Goal: Task Accomplishment & Management: Manage account settings

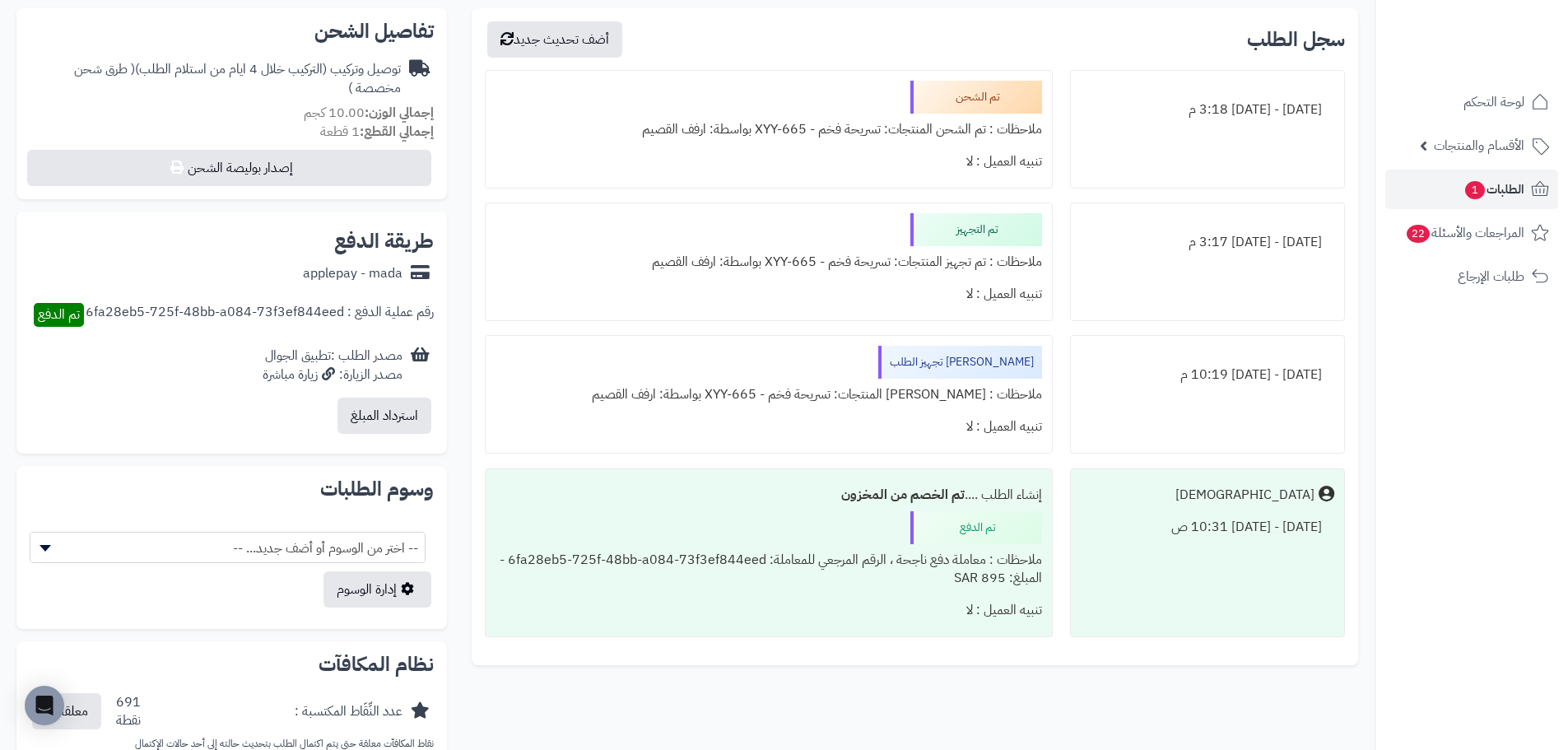
scroll to position [493, 0]
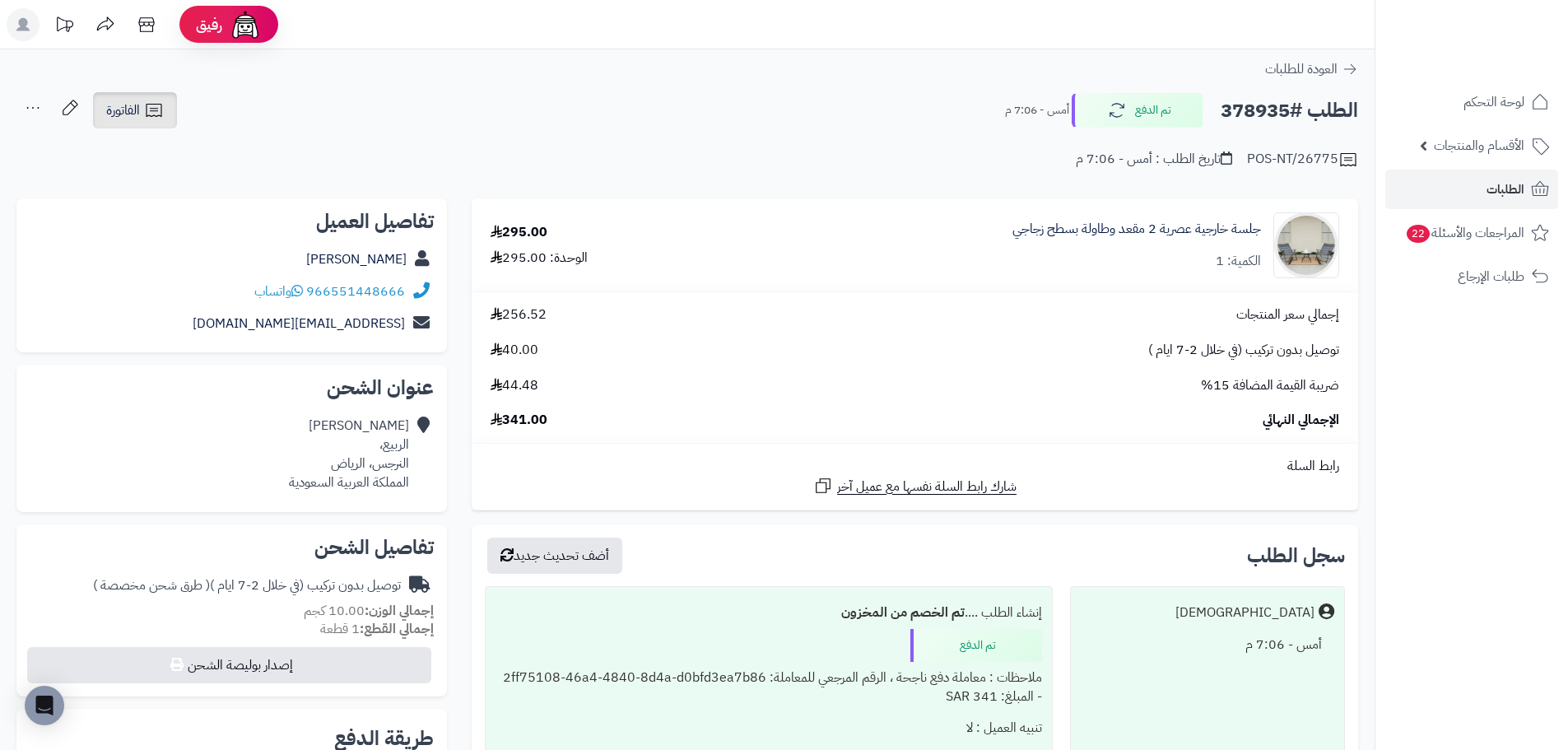
click at [109, 107] on span "الفاتورة" at bounding box center [123, 110] width 33 height 20
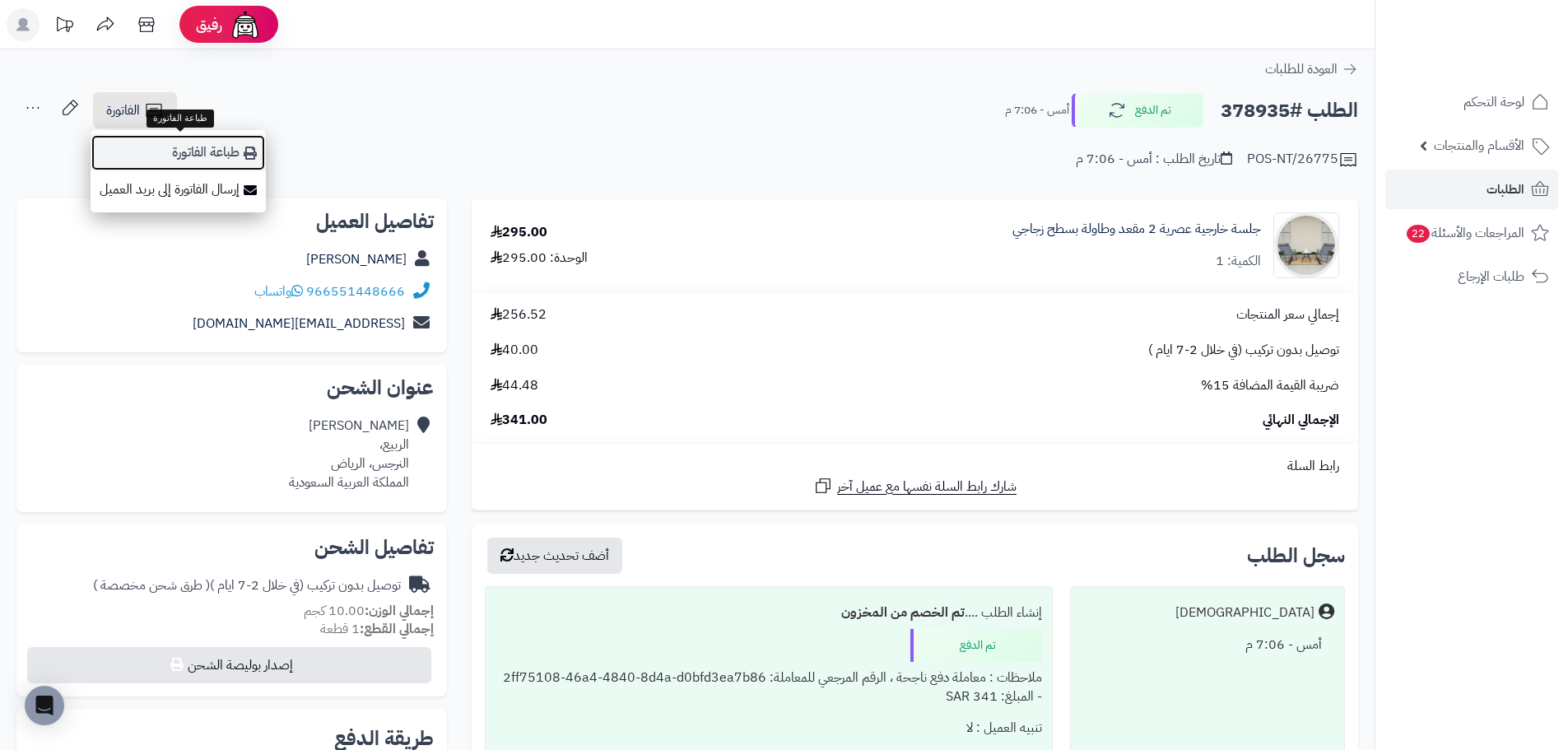
click at [195, 140] on link "طباعة الفاتورة" at bounding box center [178, 152] width 175 height 37
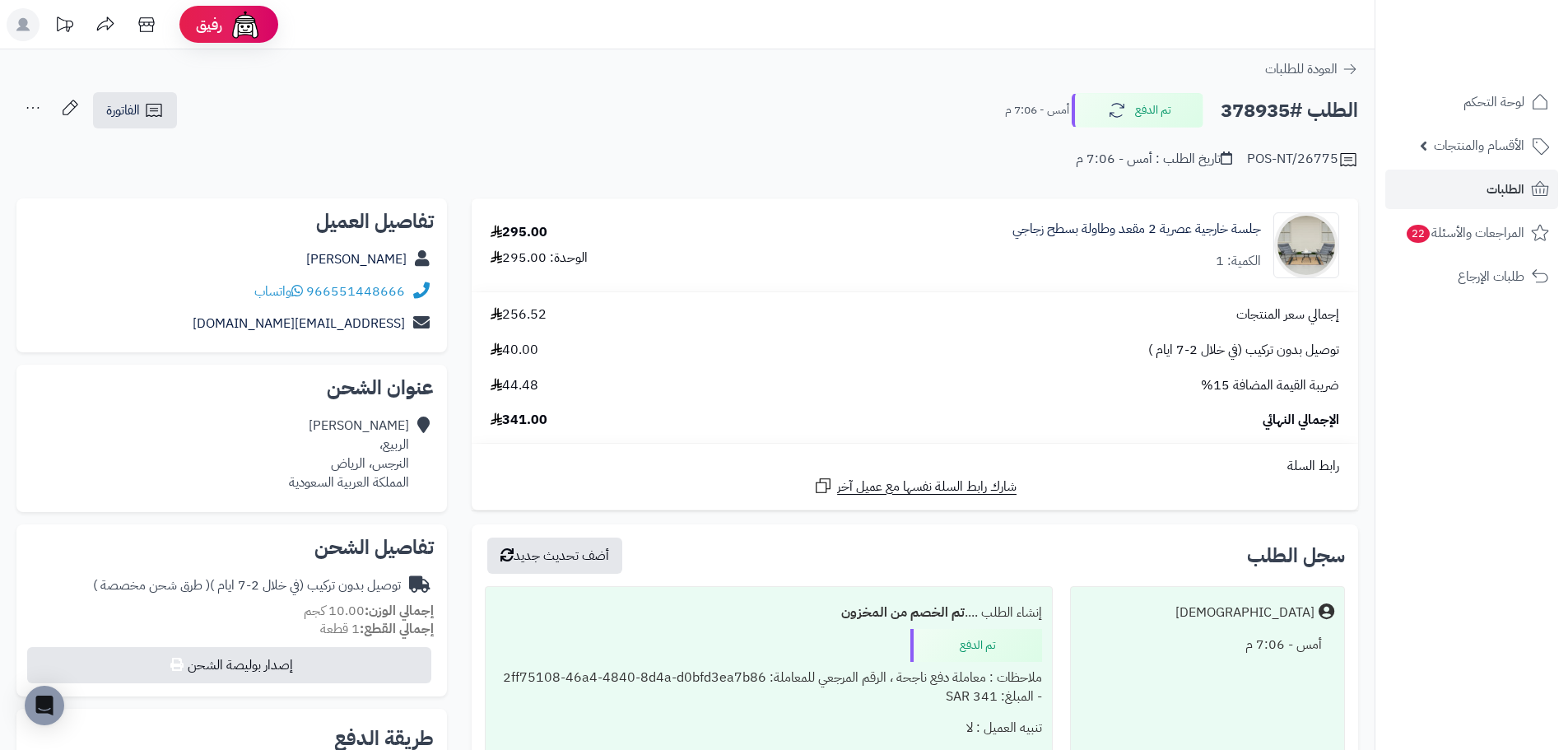
click at [1265, 108] on h2 "الطلب #378935" at bounding box center [1290, 110] width 138 height 33
copy h2 "378935"
